Goal: Task Accomplishment & Management: Use online tool/utility

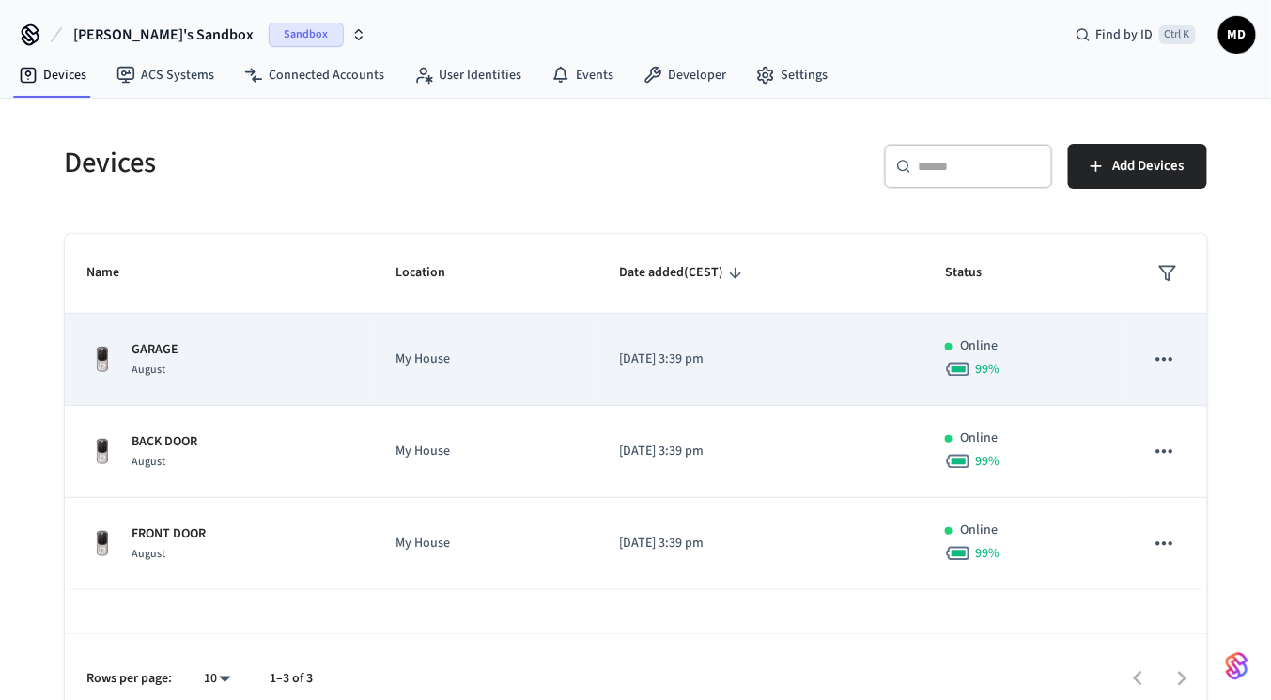
click at [1172, 364] on icon "sticky table" at bounding box center [1163, 359] width 24 height 24
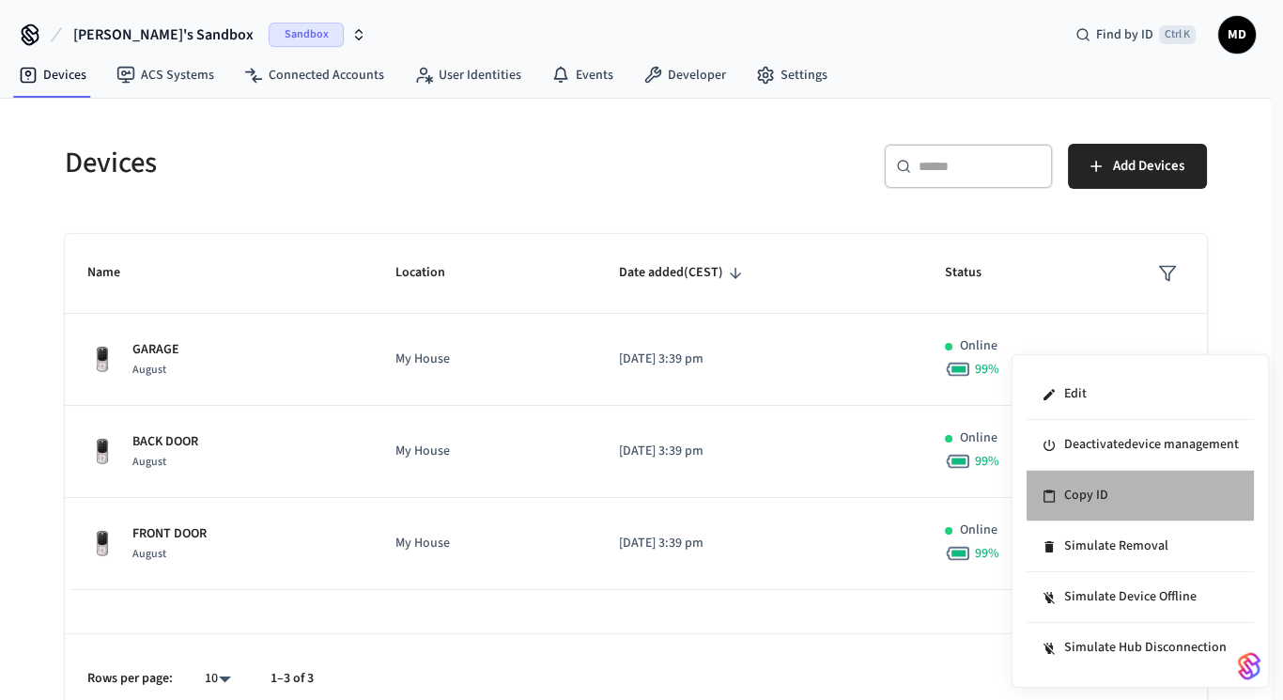
click at [1079, 492] on li "Copy ID" at bounding box center [1139, 495] width 227 height 51
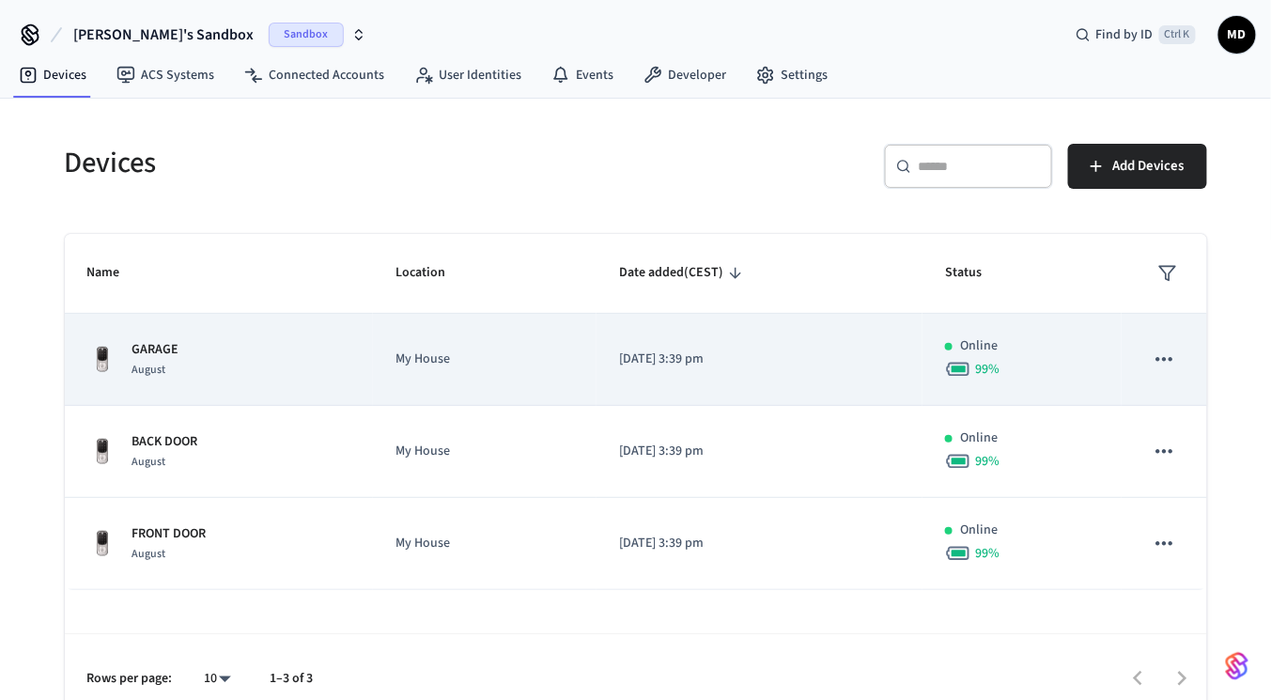
click at [1174, 363] on icon "sticky table" at bounding box center [1163, 359] width 24 height 24
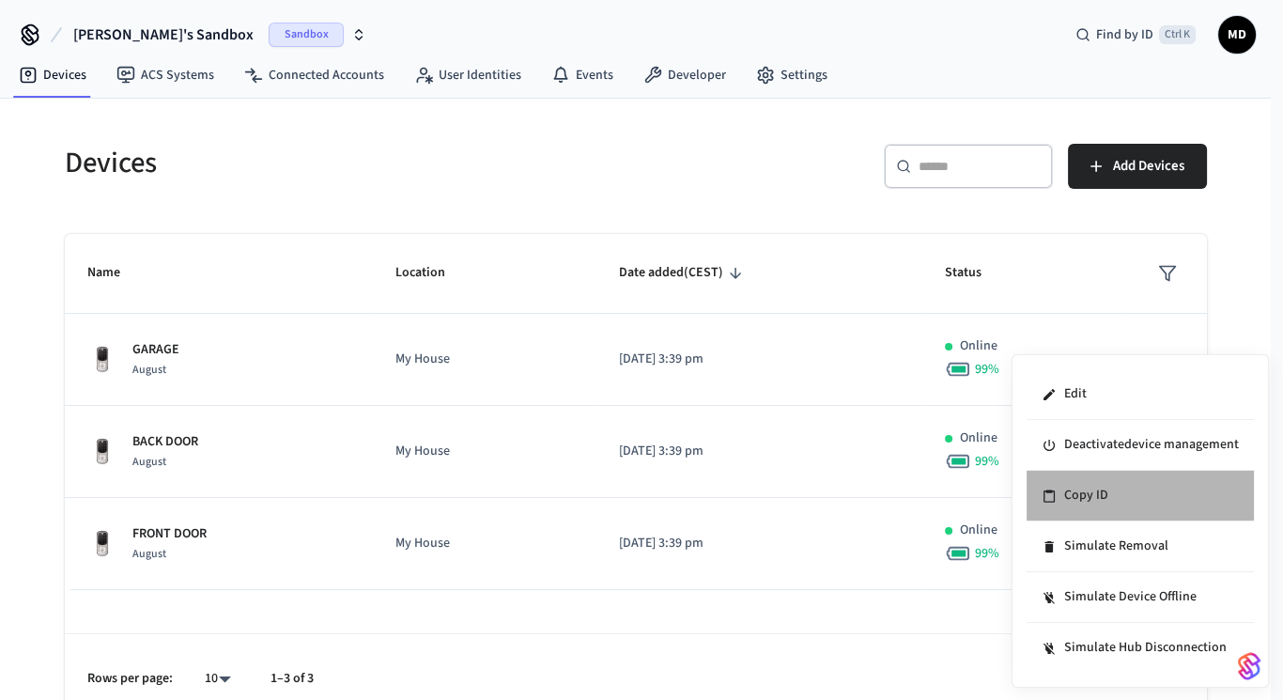
click at [1074, 488] on li "Copy ID" at bounding box center [1139, 495] width 227 height 51
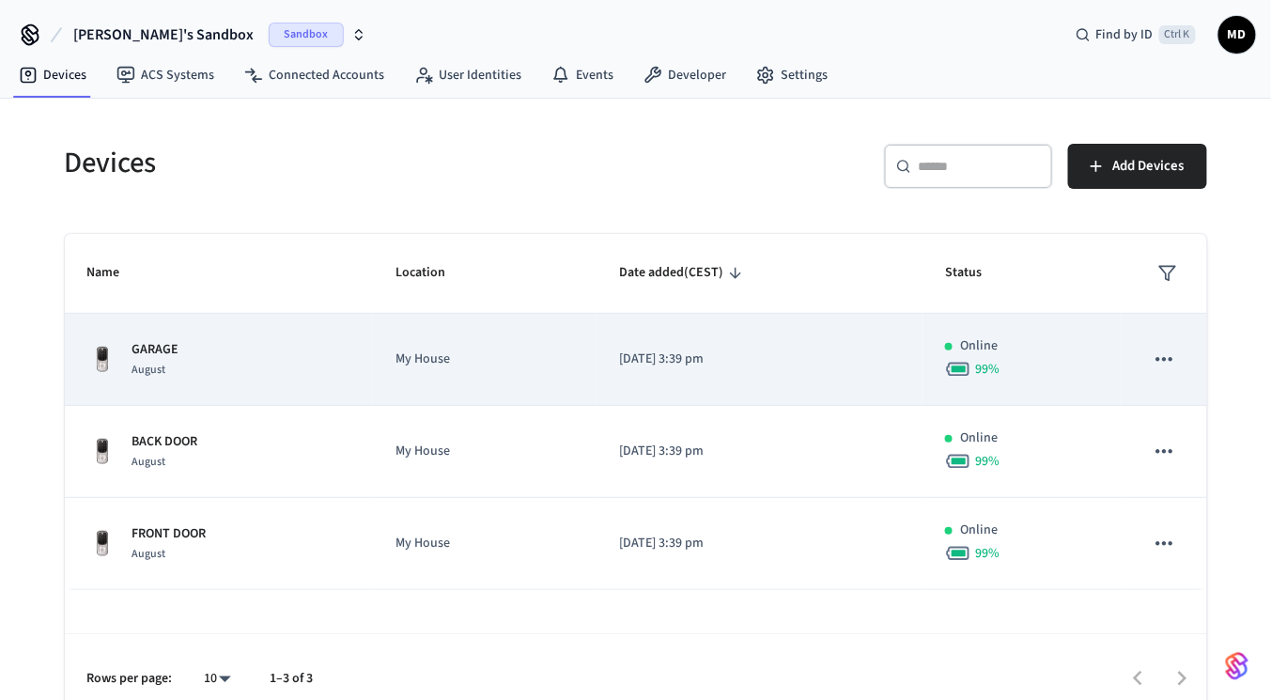
click at [1140, 353] on td "sticky table" at bounding box center [1163, 360] width 85 height 92
click at [1165, 361] on icon "sticky table" at bounding box center [1163, 359] width 24 height 24
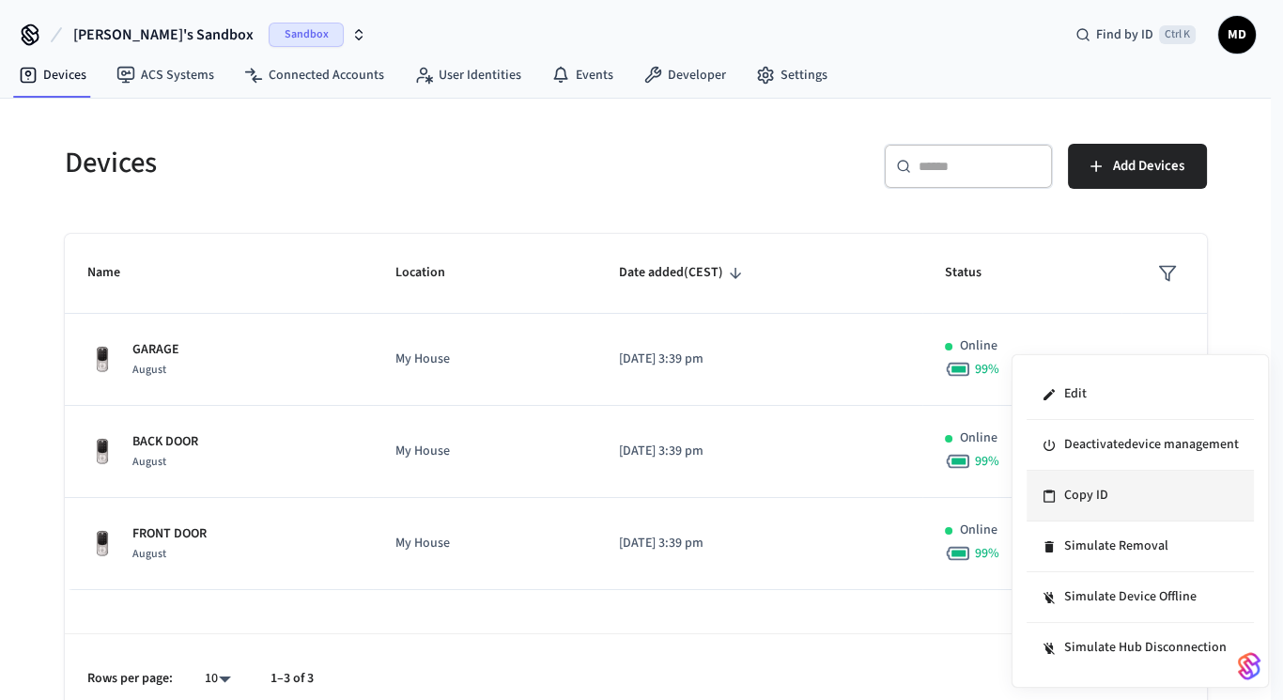
click at [1118, 479] on li "Copy ID" at bounding box center [1139, 495] width 227 height 51
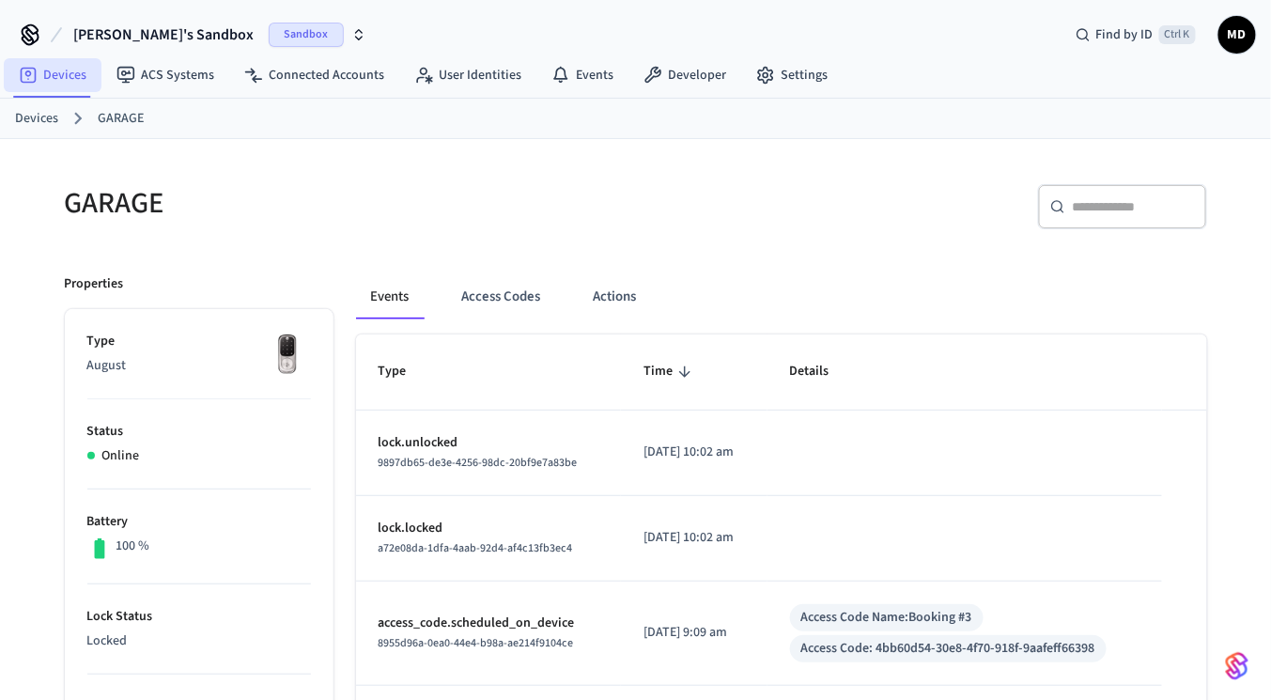
click at [77, 74] on link "Devices" at bounding box center [53, 75] width 98 height 34
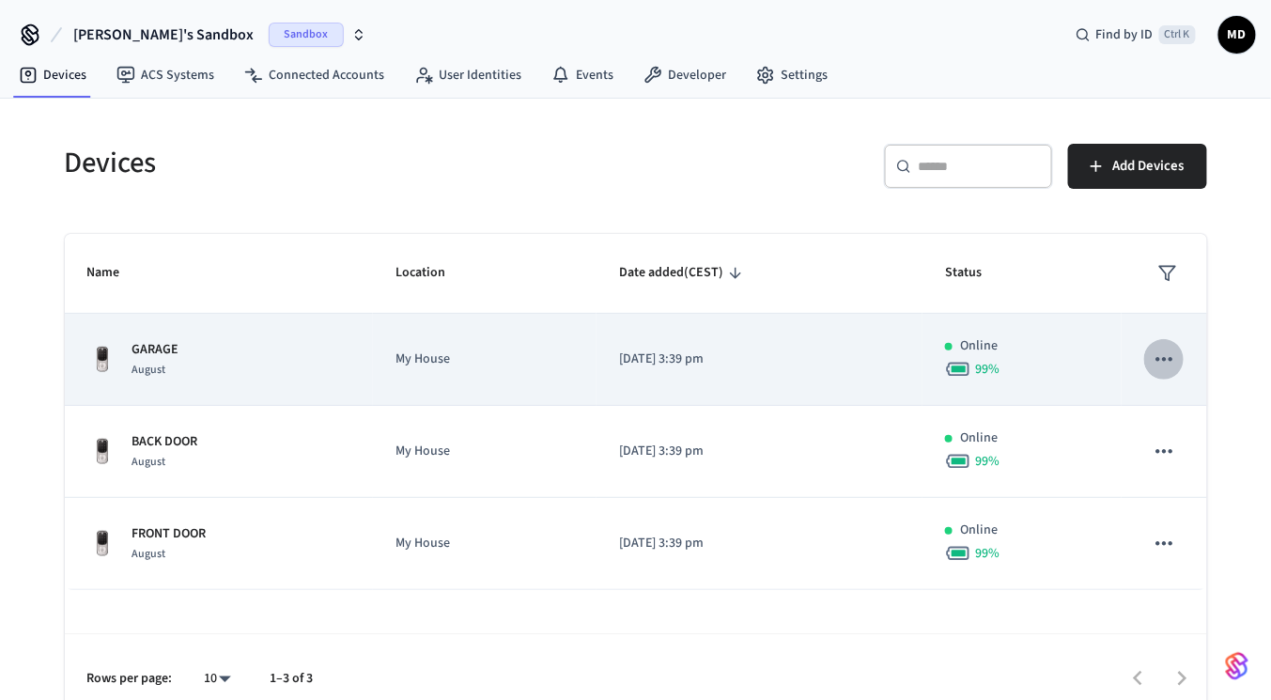
click at [1151, 362] on icon "sticky table" at bounding box center [1163, 359] width 24 height 24
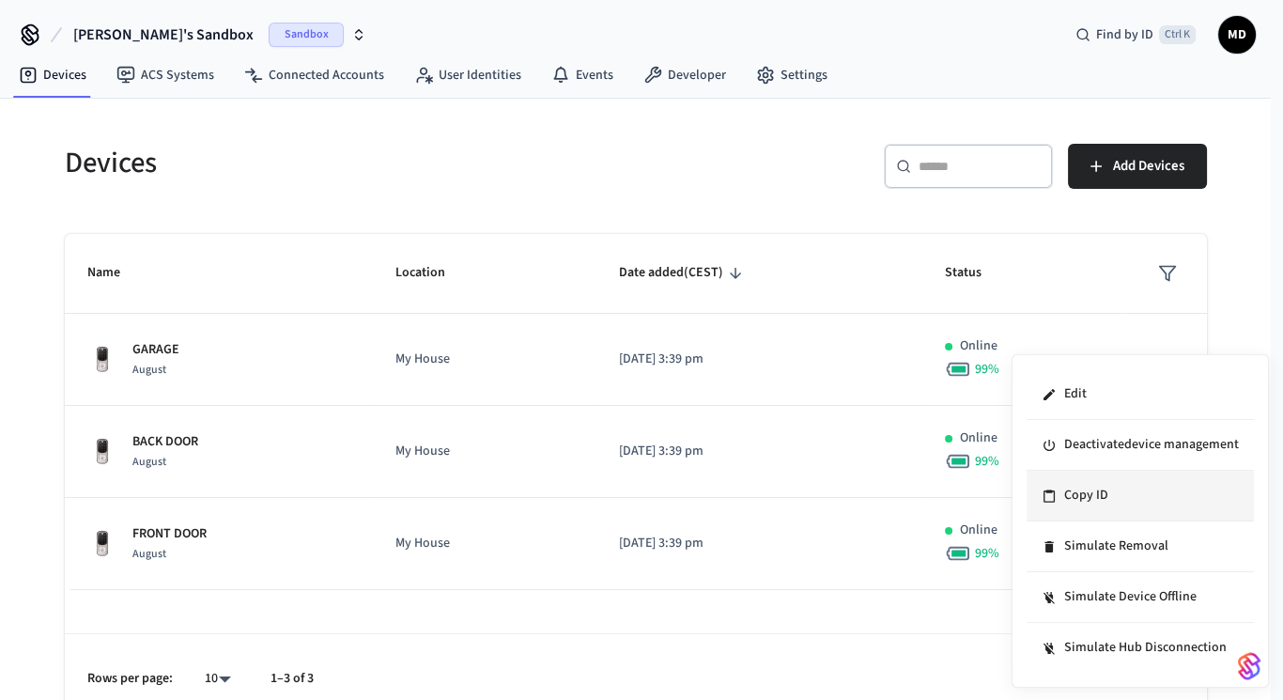
click at [1098, 483] on li "Copy ID" at bounding box center [1139, 495] width 227 height 51
